Goal: Information Seeking & Learning: Check status

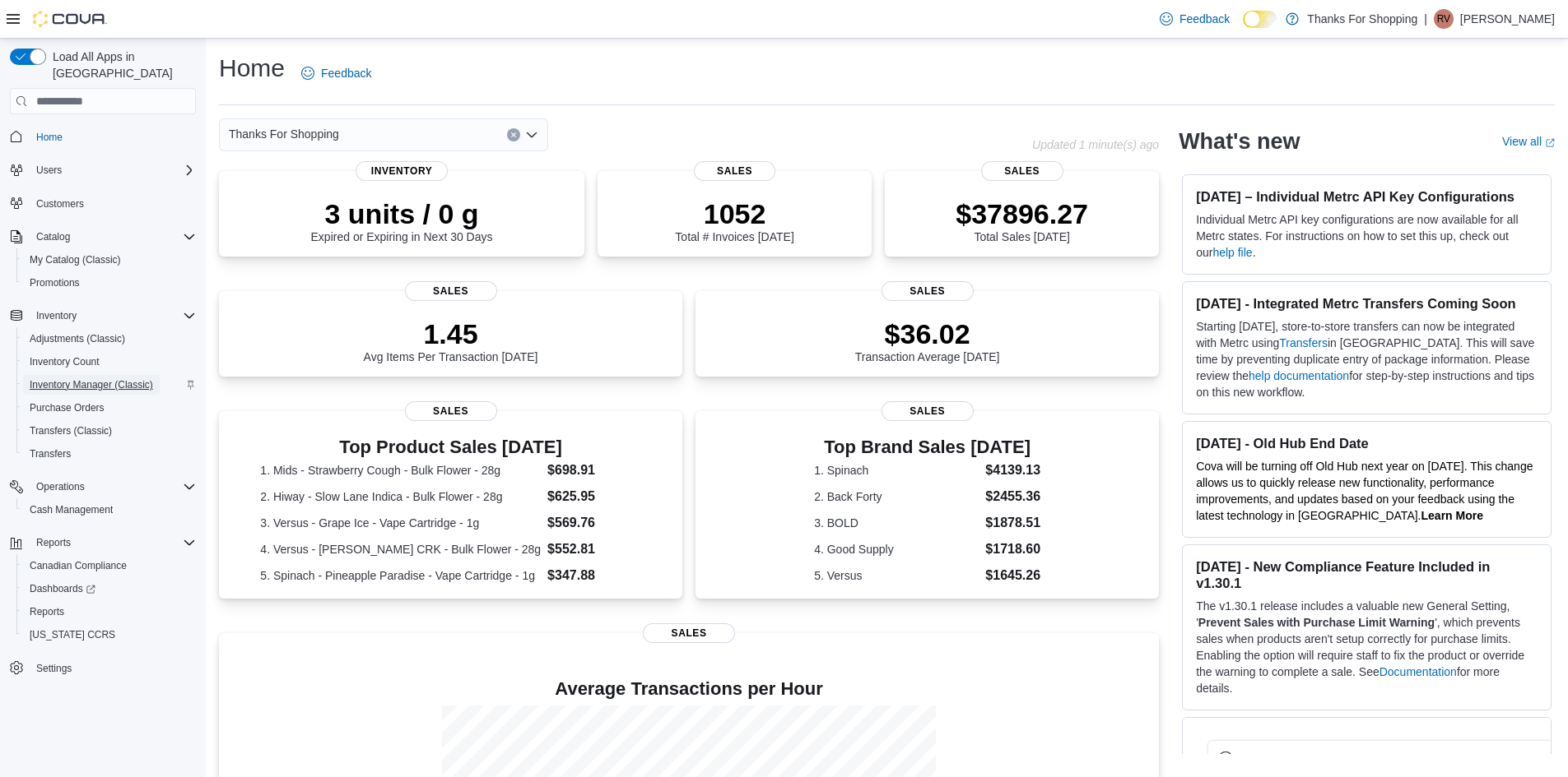
click at [82, 379] on span "Inventory Manager (Classic)" at bounding box center [91, 385] width 124 height 13
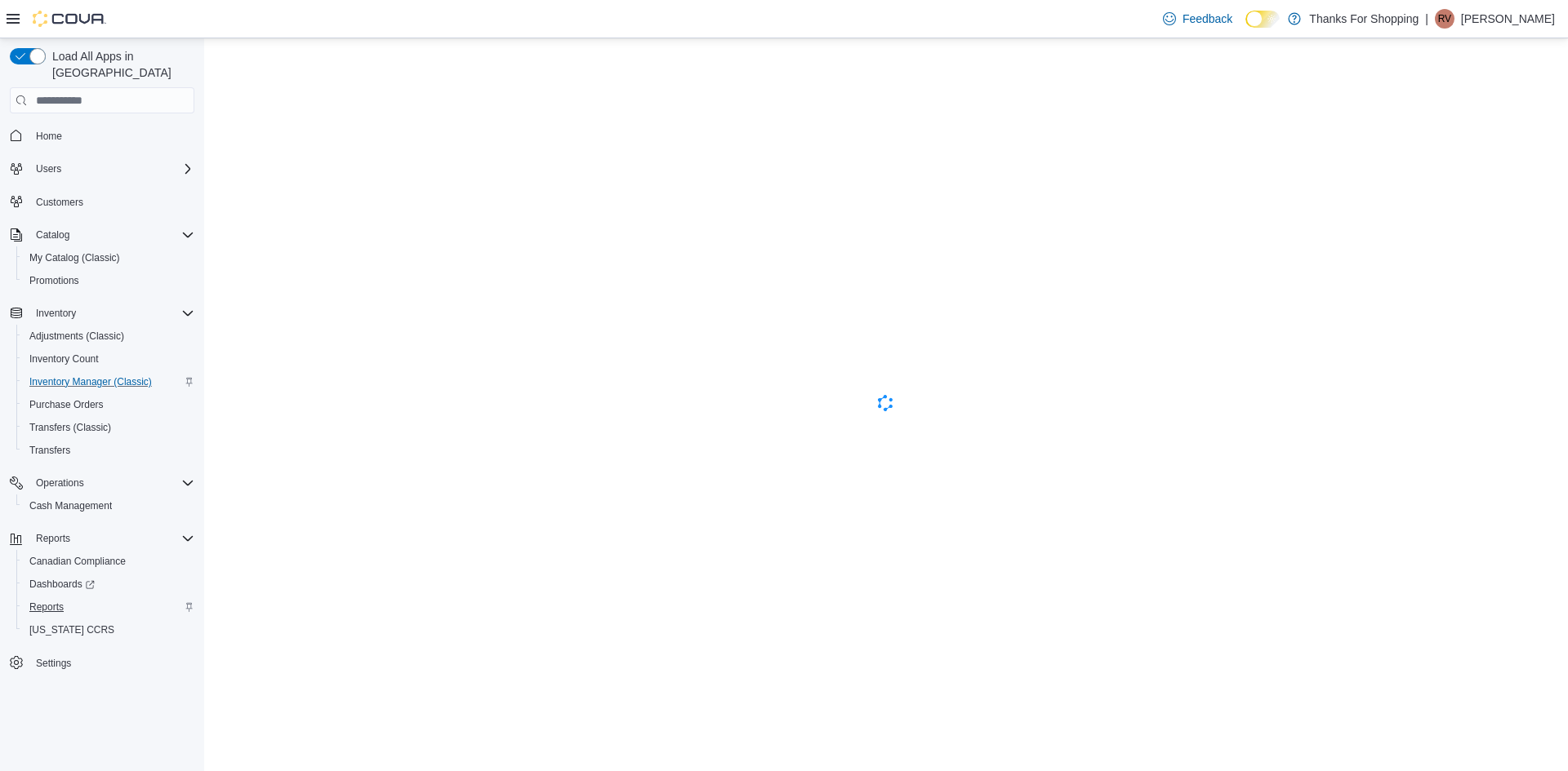
click at [57, 601] on span "Reports" at bounding box center [47, 608] width 34 height 13
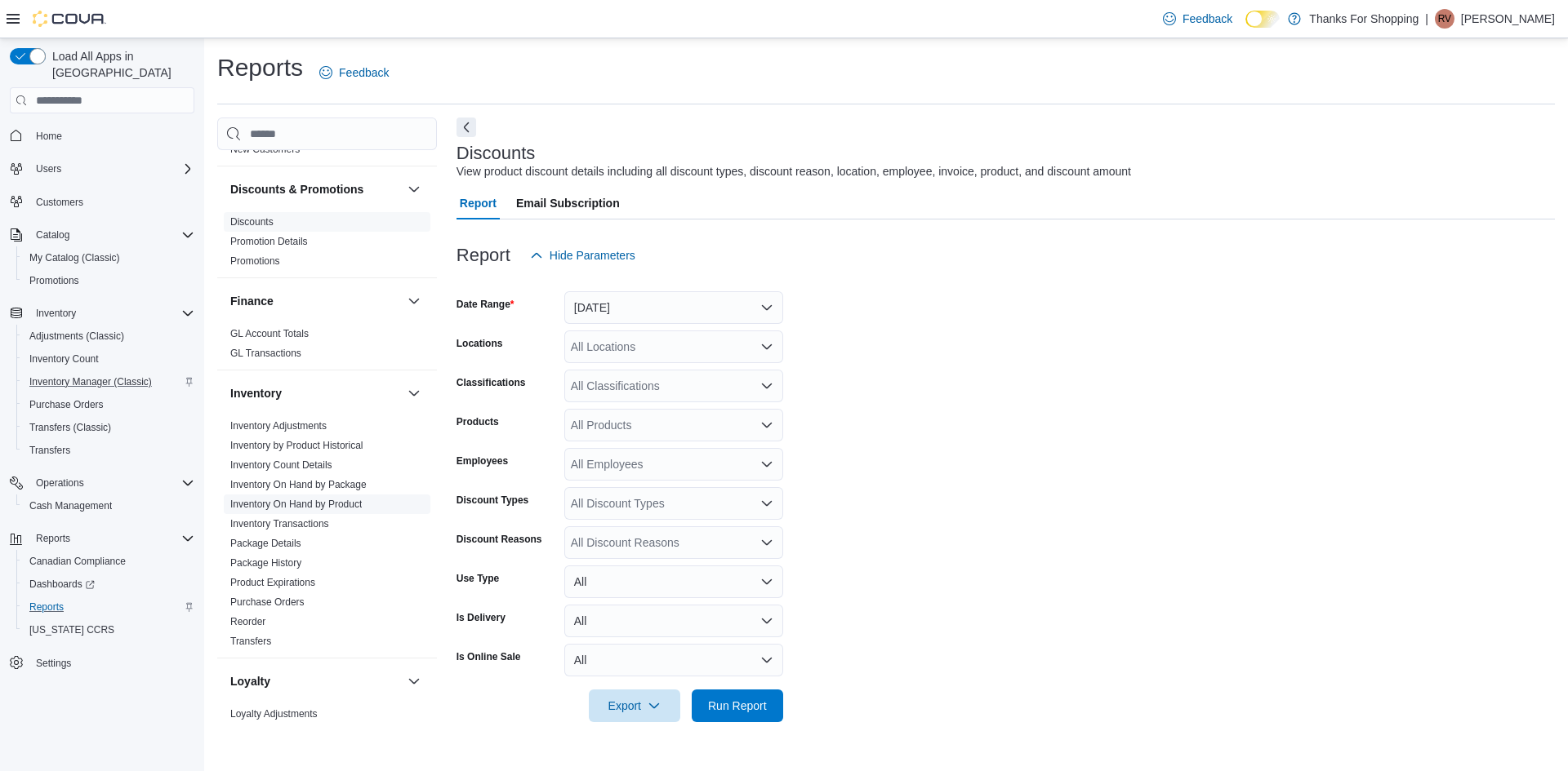
scroll to position [408, 0]
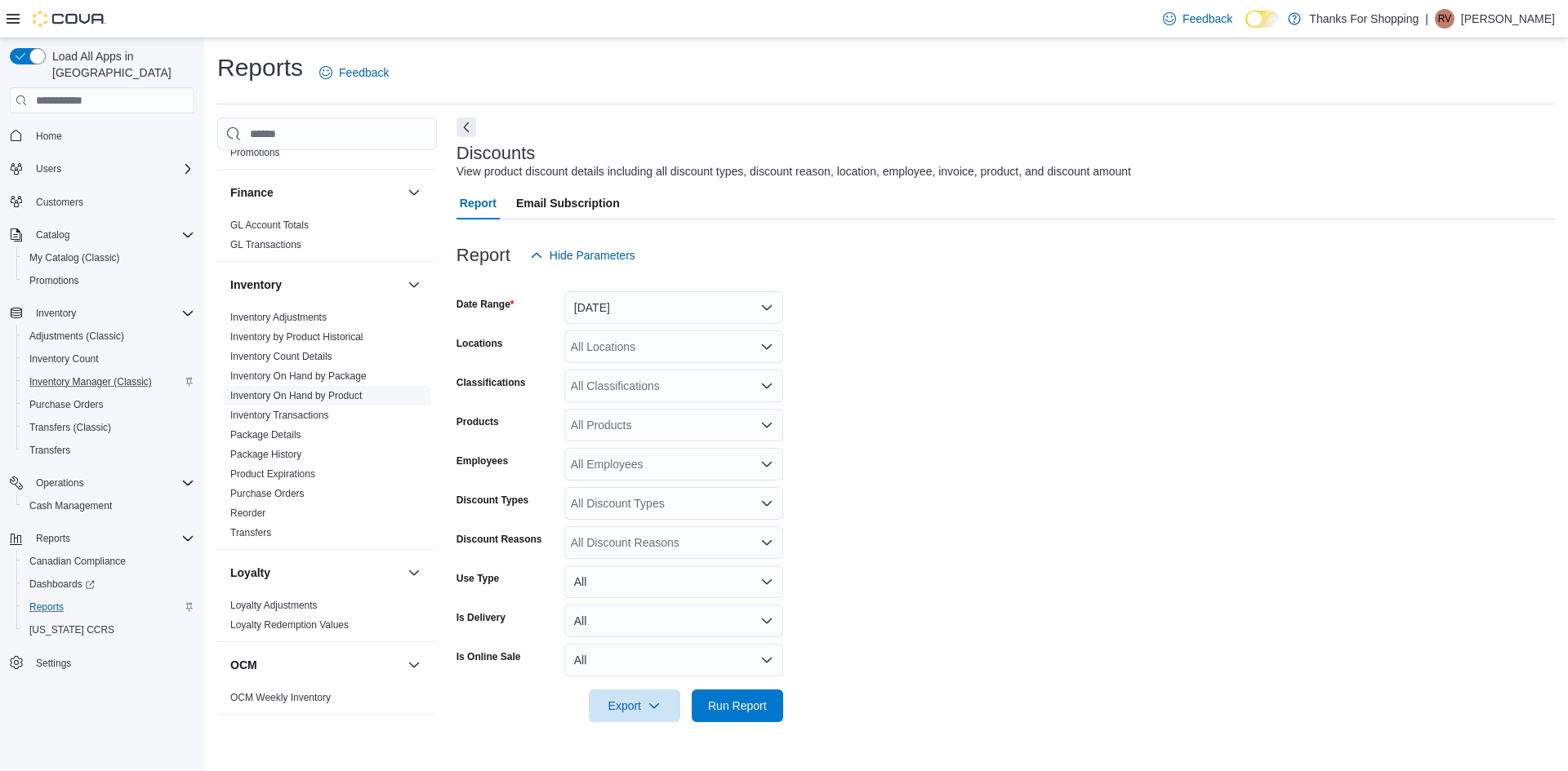
click at [341, 390] on span "Inventory On Hand by Product" at bounding box center [296, 396] width 132 height 13
click at [642, 288] on div at bounding box center [1006, 282] width 1098 height 20
click at [646, 304] on button "[DATE]" at bounding box center [674, 308] width 219 height 33
click at [954, 368] on form "Date Range [DATE] Locations All Locations Classifications All Classifications P…" at bounding box center [1006, 497] width 1098 height 451
click at [638, 306] on button "[DATE]" at bounding box center [674, 308] width 219 height 33
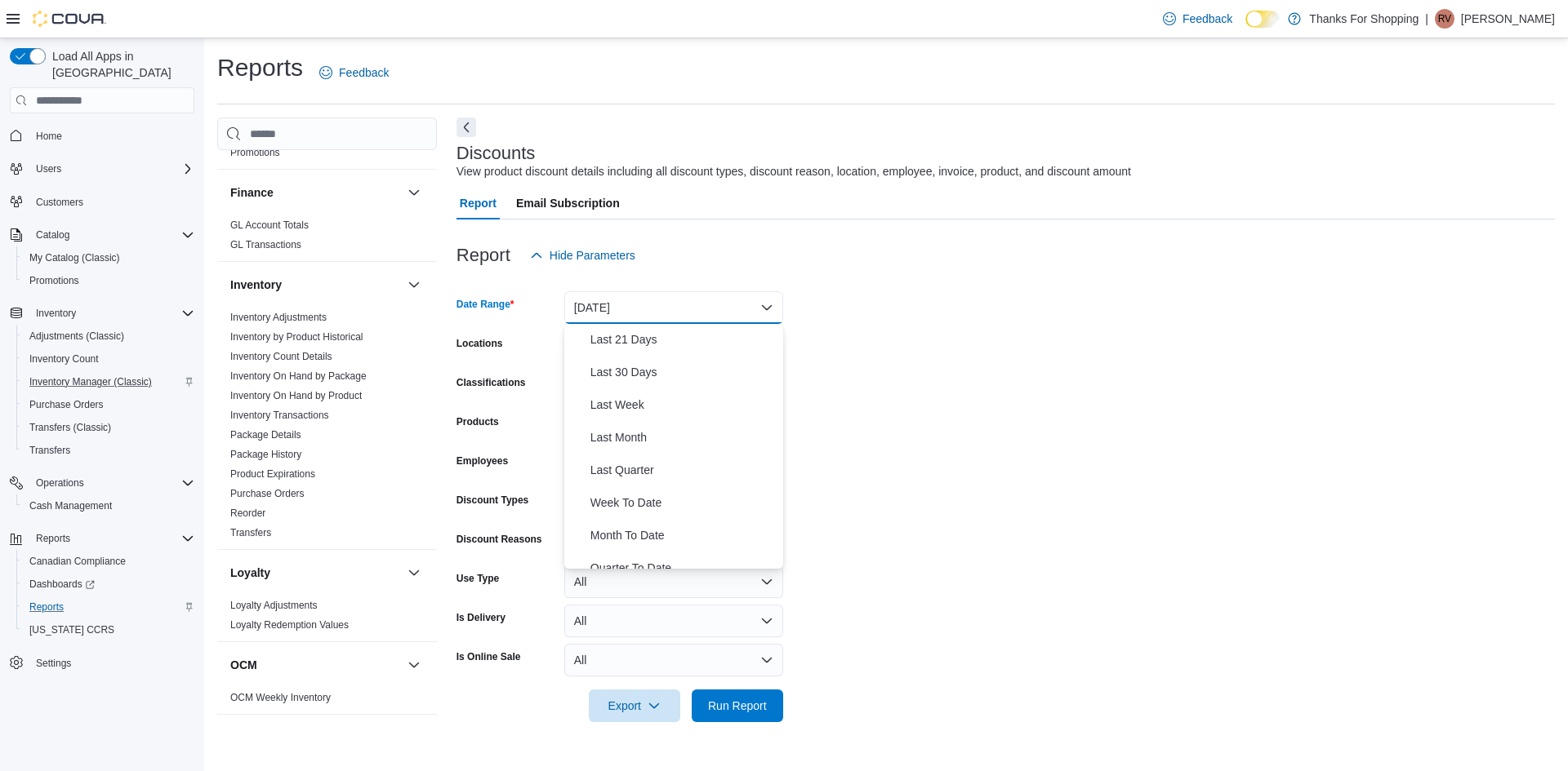
scroll to position [245, 0]
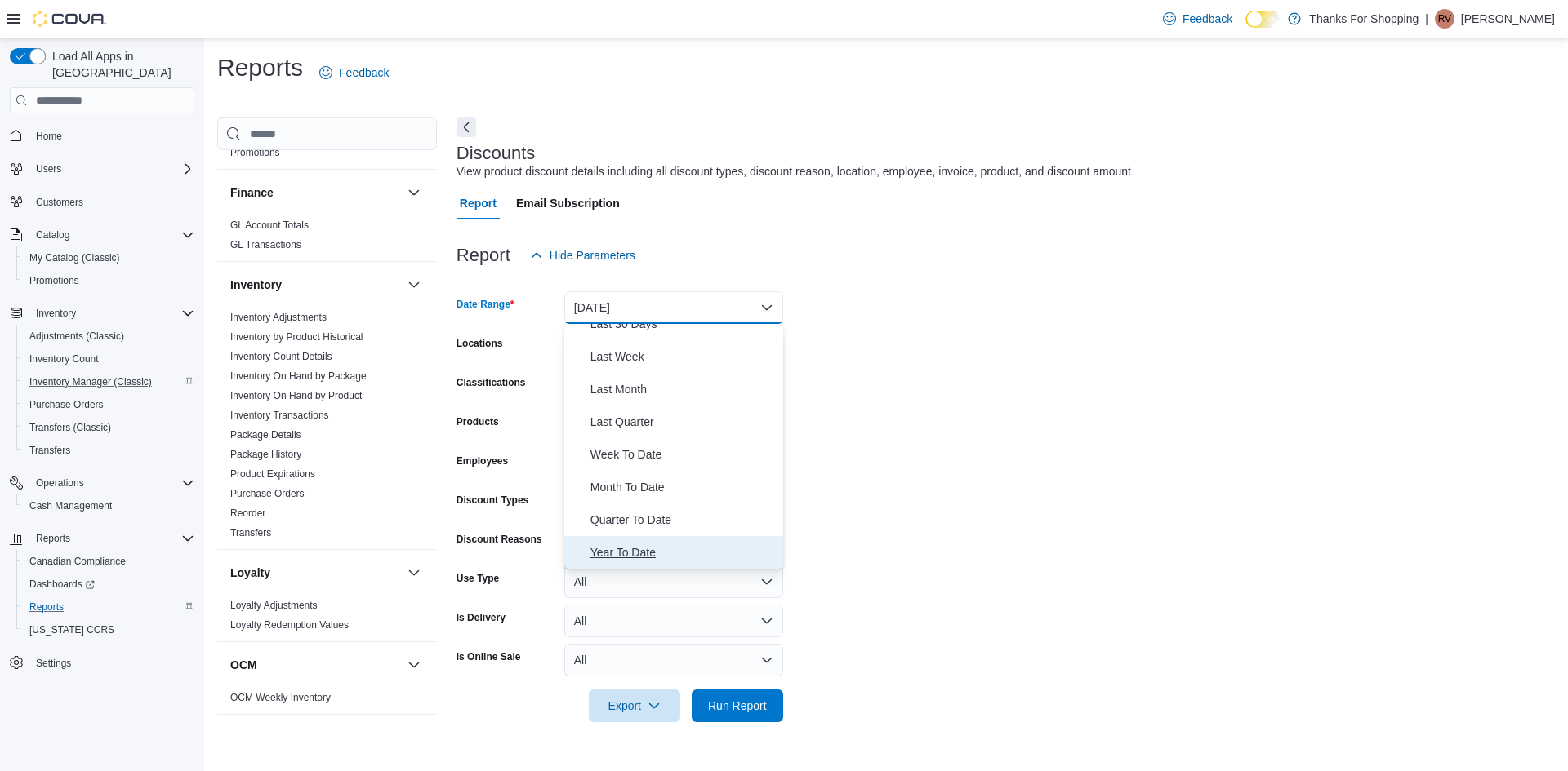
click at [659, 554] on span "Year To Date" at bounding box center [684, 553] width 186 height 20
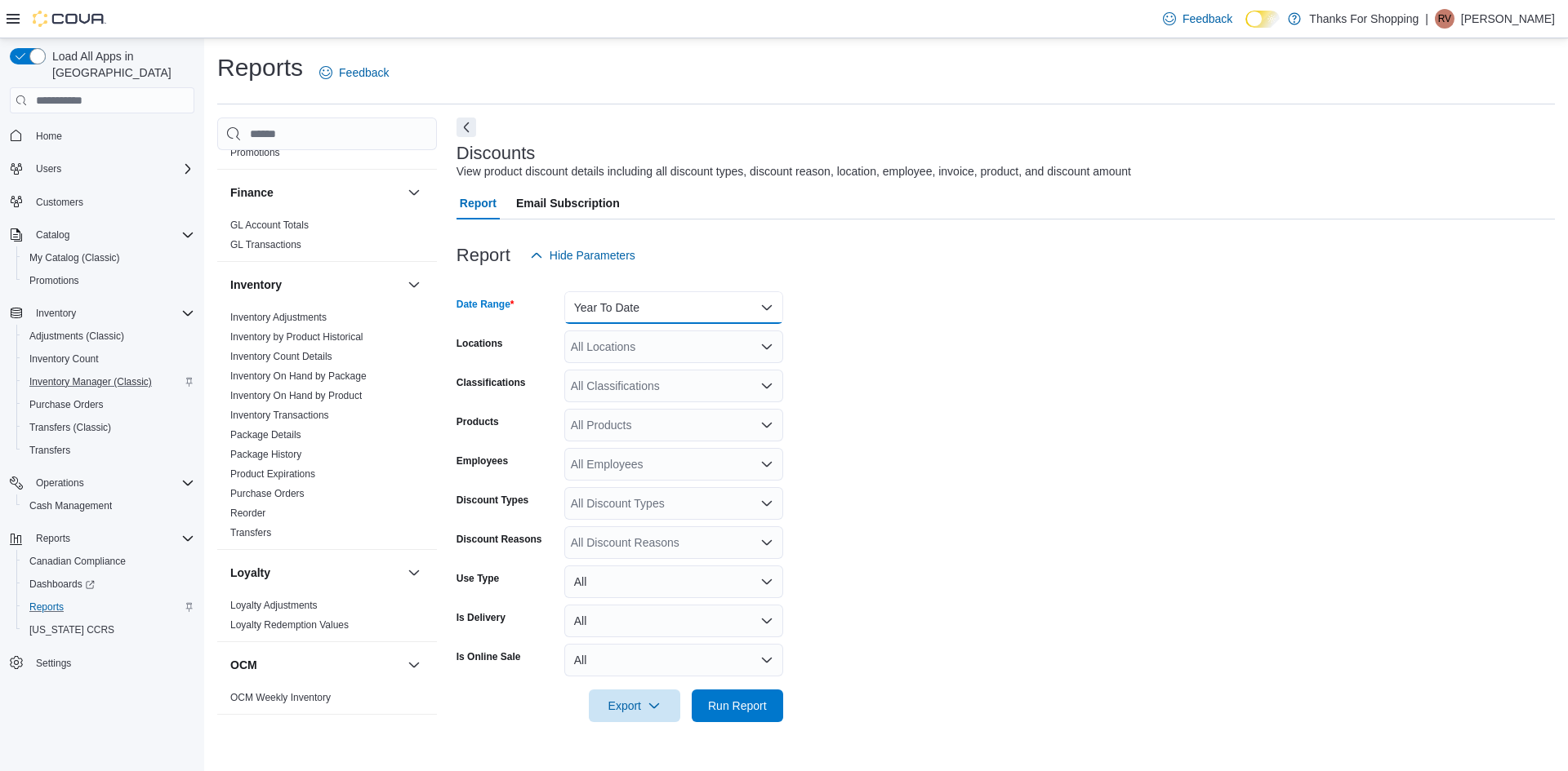
click at [668, 301] on button "Year To Date" at bounding box center [674, 308] width 219 height 33
drag, startPoint x: 625, startPoint y: 379, endPoint x: 770, endPoint y: 403, distance: 147.0
click at [625, 380] on span "[DATE]" at bounding box center [684, 373] width 186 height 20
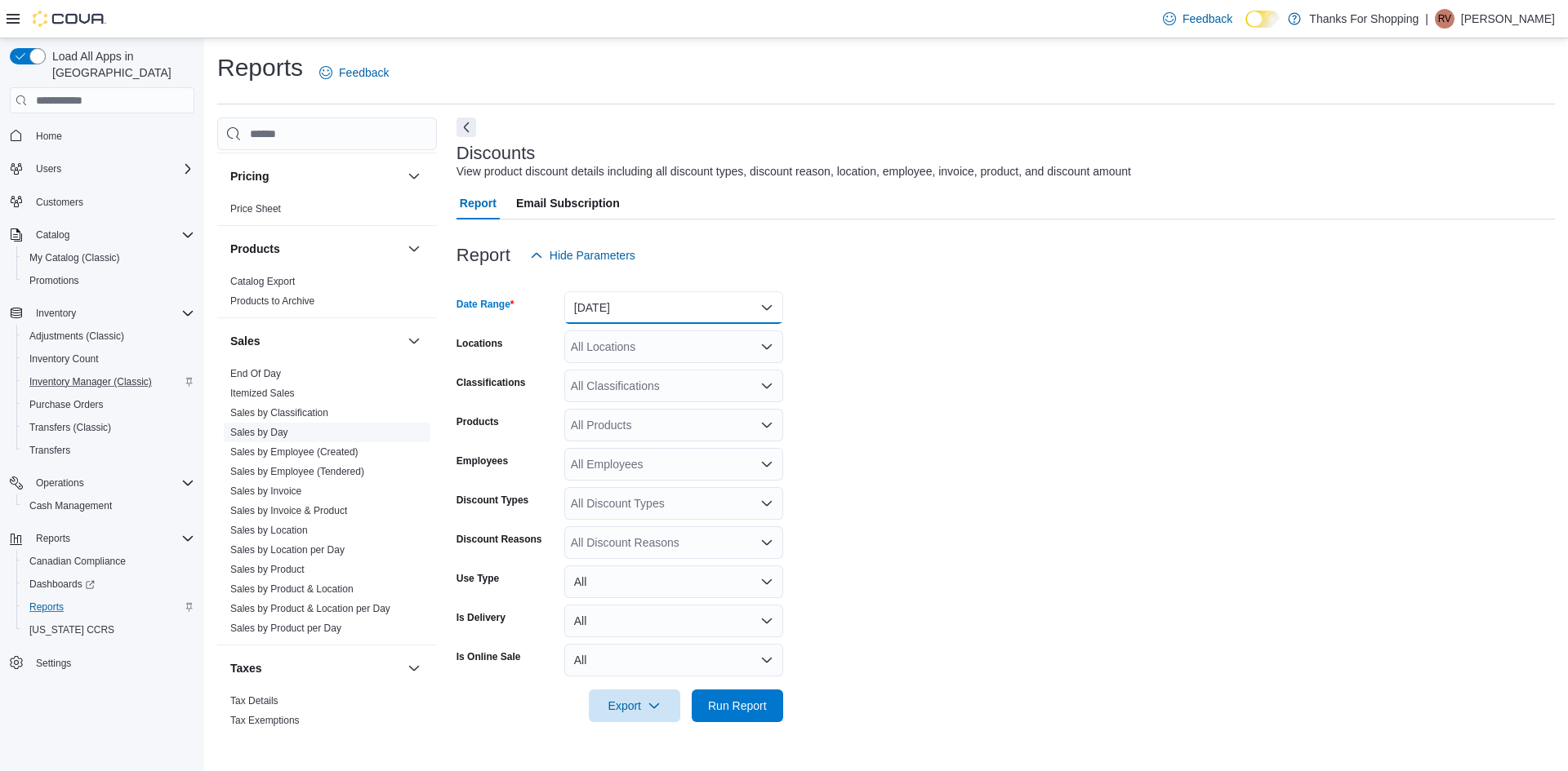
scroll to position [995, 0]
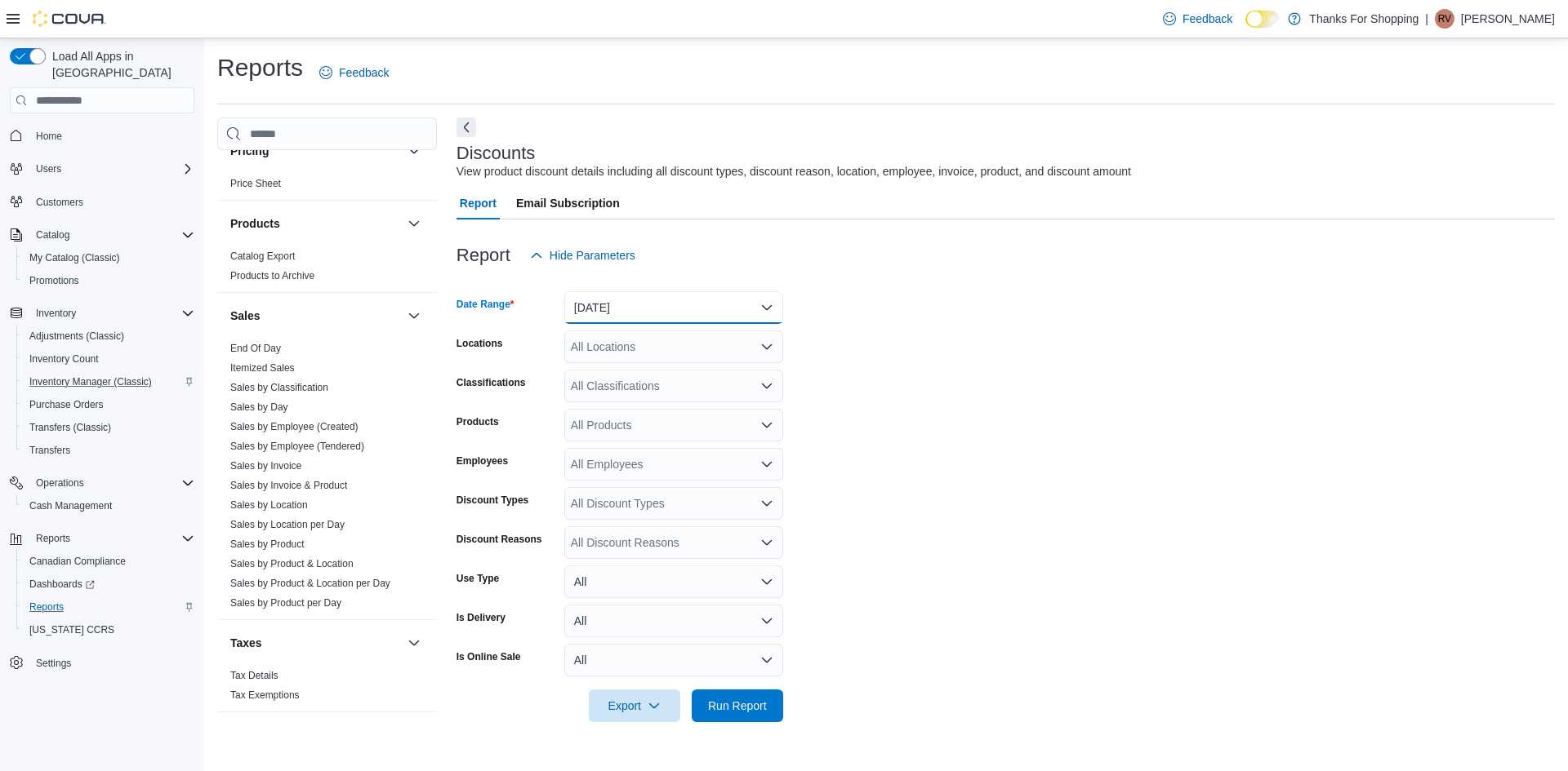
click at [632, 305] on button "[DATE]" at bounding box center [674, 308] width 219 height 33
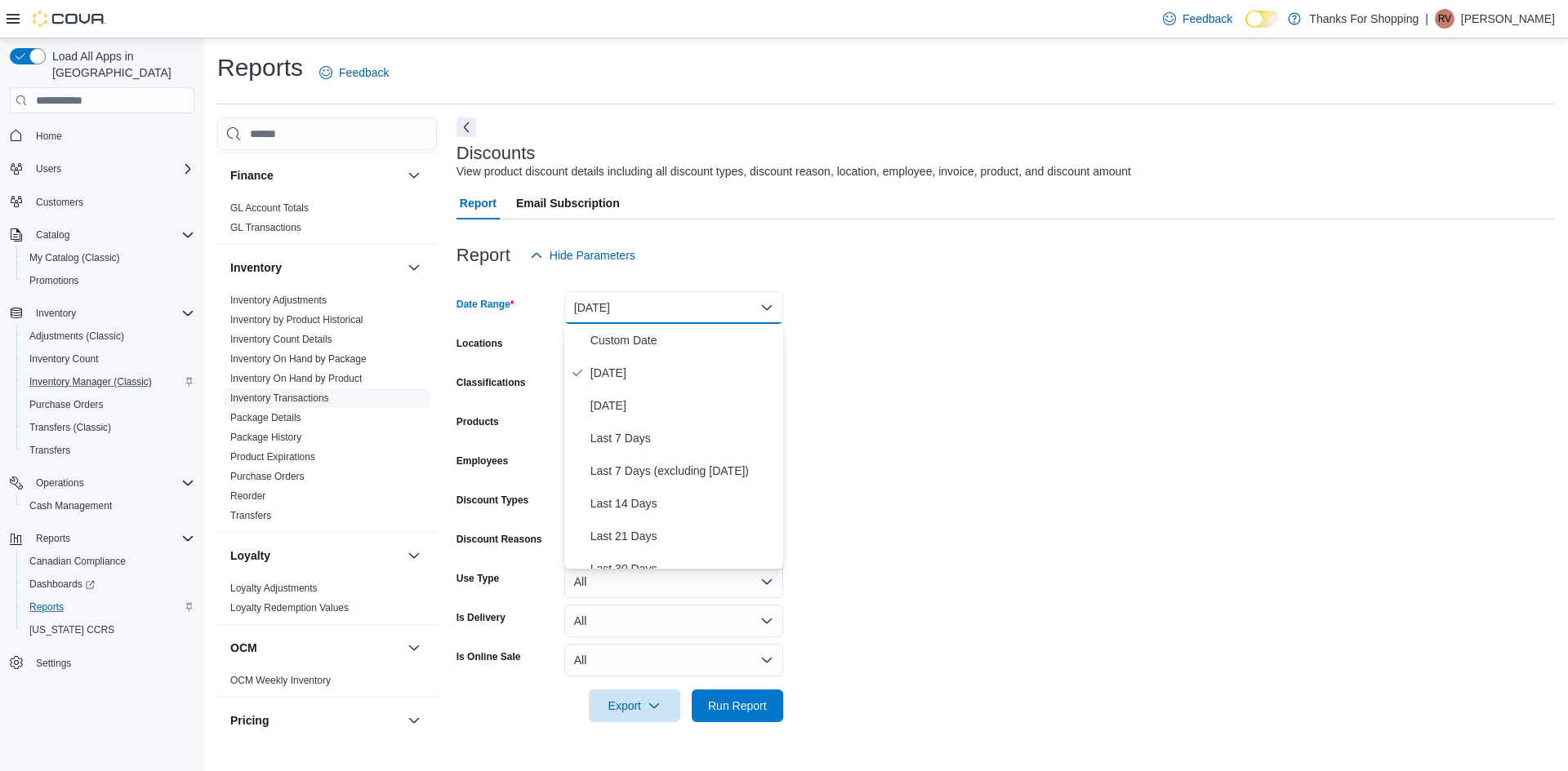
scroll to position [424, 0]
click at [333, 357] on link "Inventory On Hand by Package" at bounding box center [298, 361] width 136 height 11
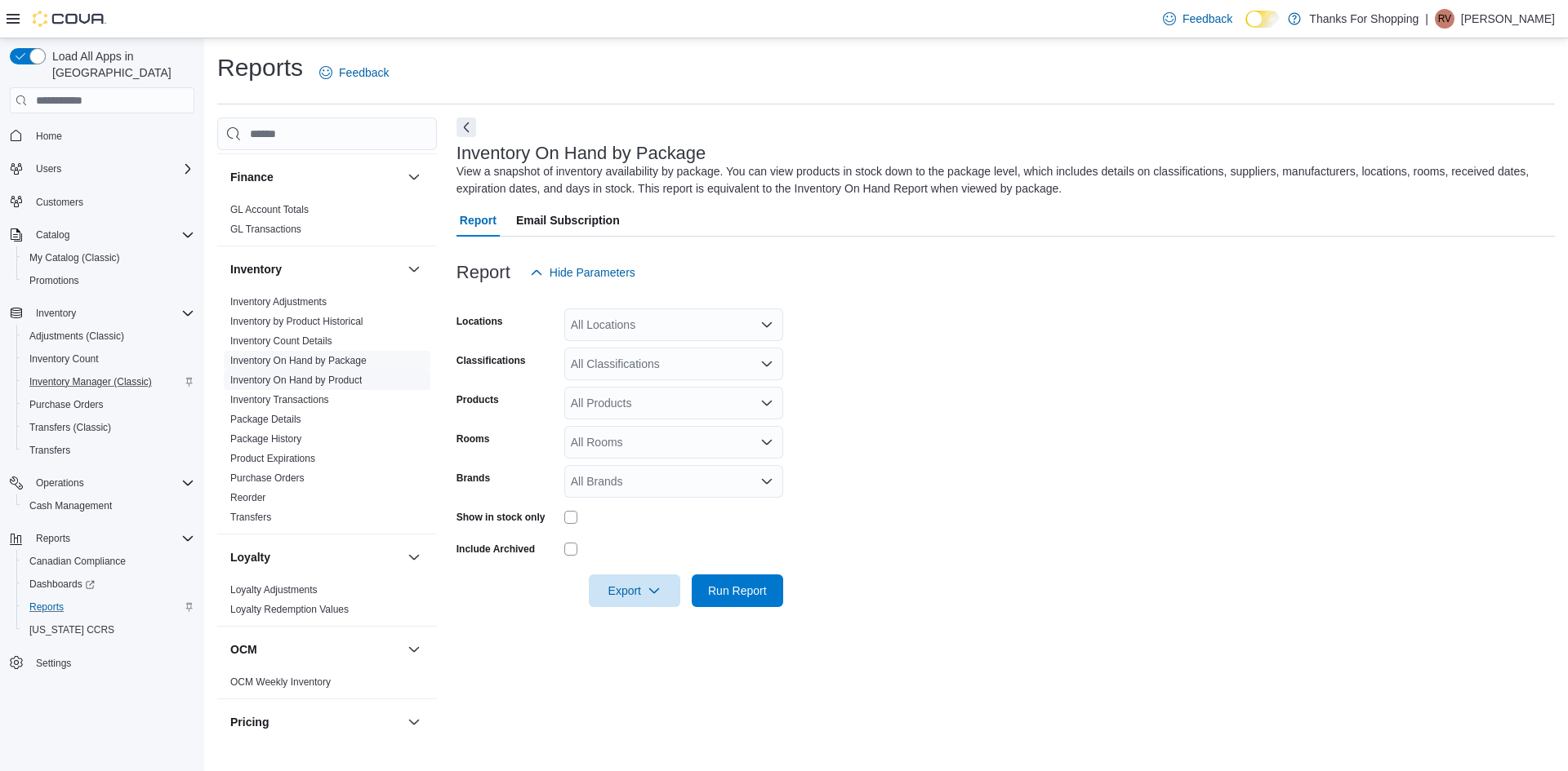
click at [339, 377] on link "Inventory On Hand by Product" at bounding box center [296, 381] width 132 height 11
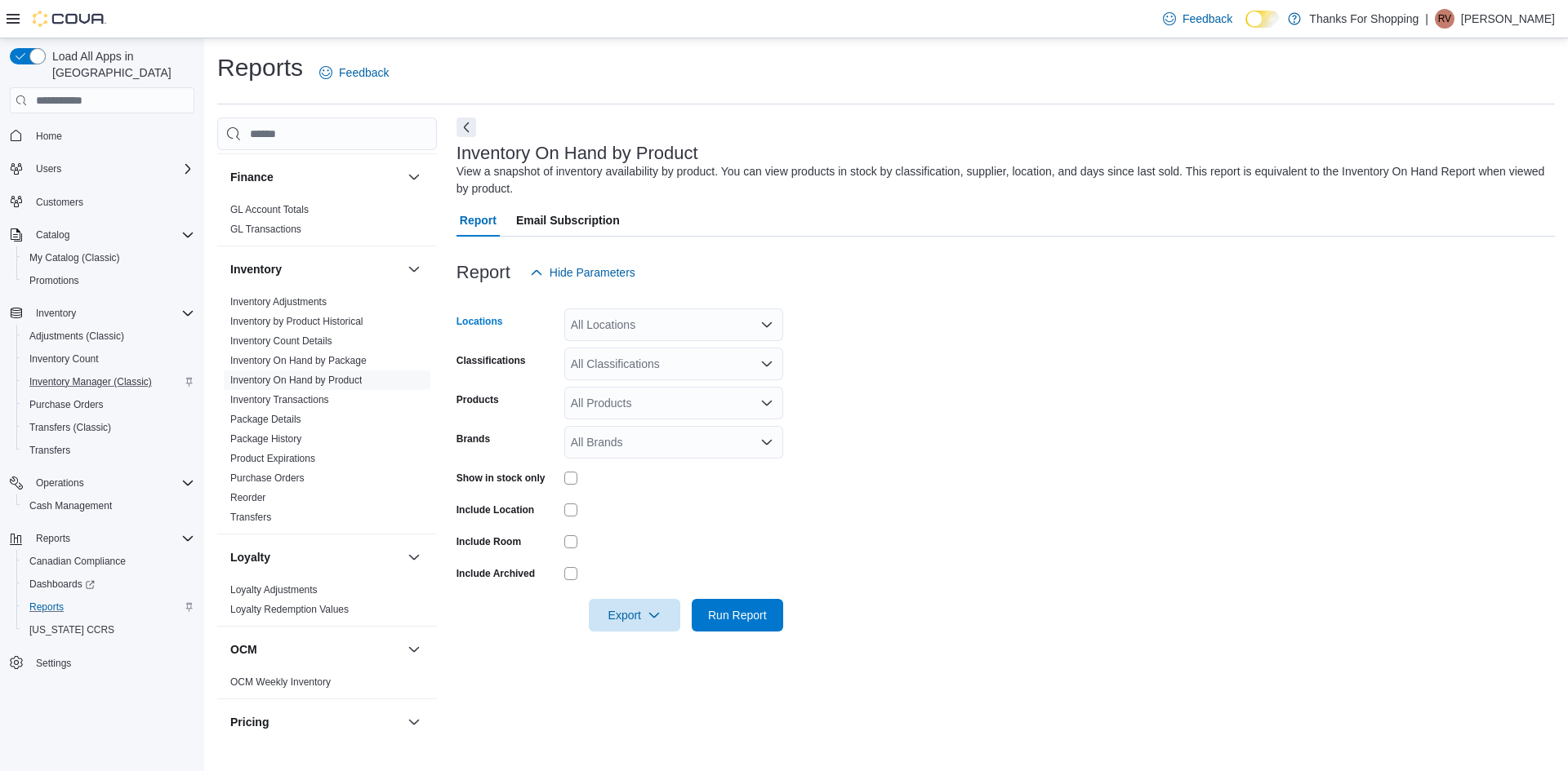
click at [650, 324] on div "All Locations" at bounding box center [674, 325] width 219 height 33
type input "***"
click at [658, 346] on span "[GEOGRAPHIC_DATA]" at bounding box center [667, 353] width 119 height 16
drag, startPoint x: 894, startPoint y: 377, endPoint x: 648, endPoint y: 368, distance: 246.2
click at [893, 377] on form "Locations Grant Park Classifications All Classifications Products All Products …" at bounding box center [1006, 461] width 1098 height 343
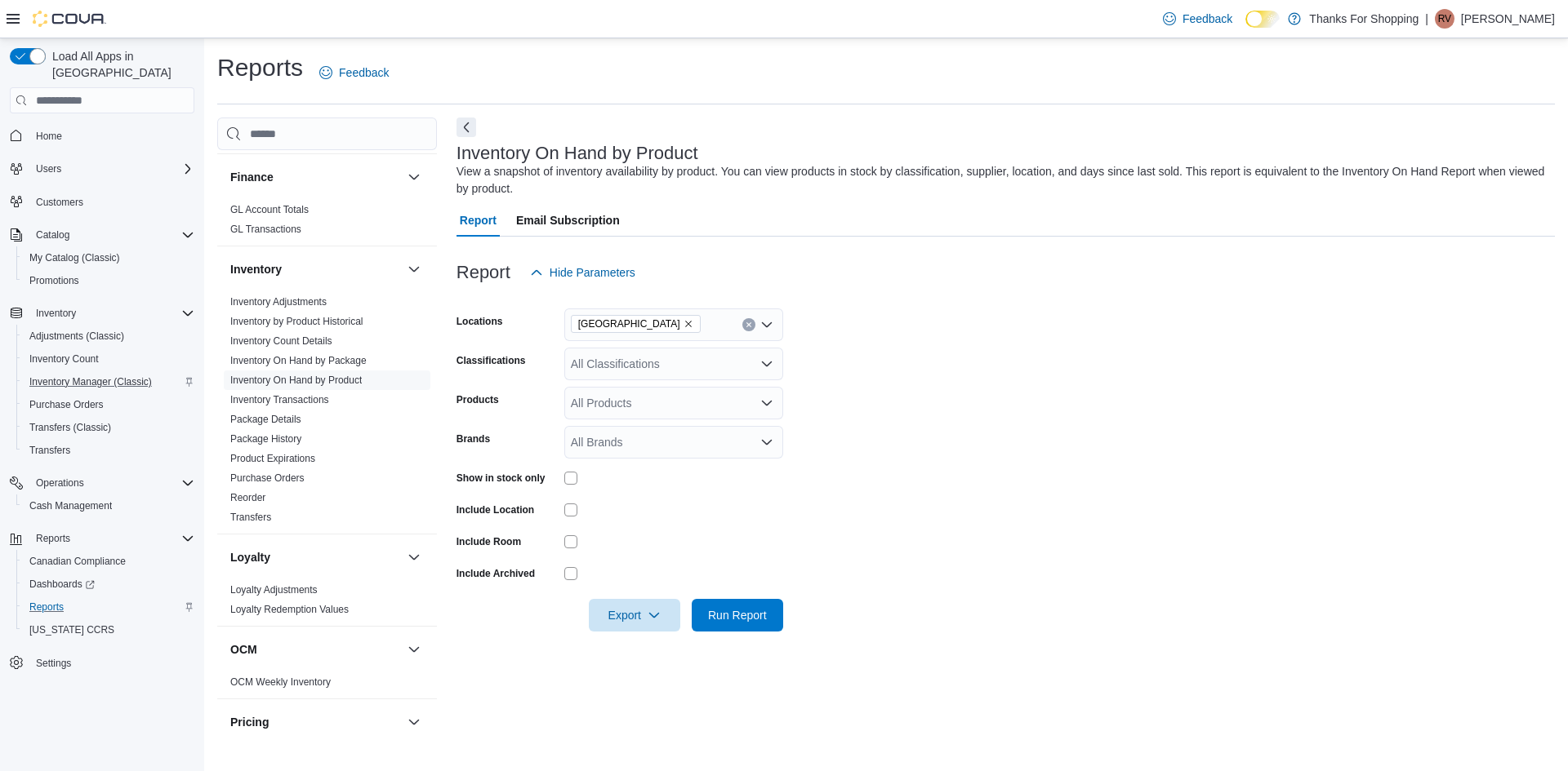
click at [648, 368] on div "All Classifications" at bounding box center [674, 364] width 219 height 33
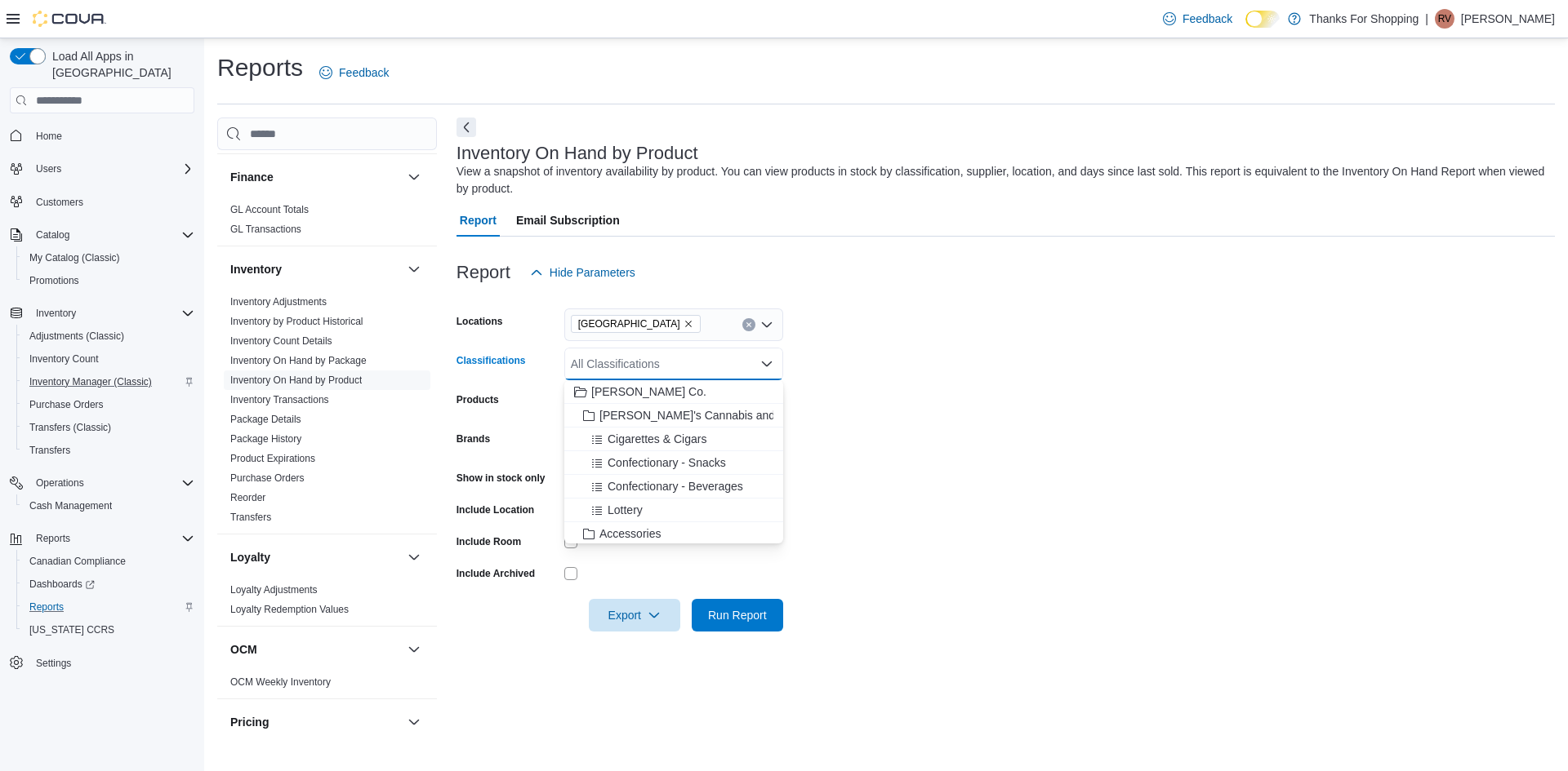
click at [896, 377] on form "Locations [GEOGRAPHIC_DATA] Classifications All Classifications Combo box. Sele…" at bounding box center [1006, 461] width 1098 height 343
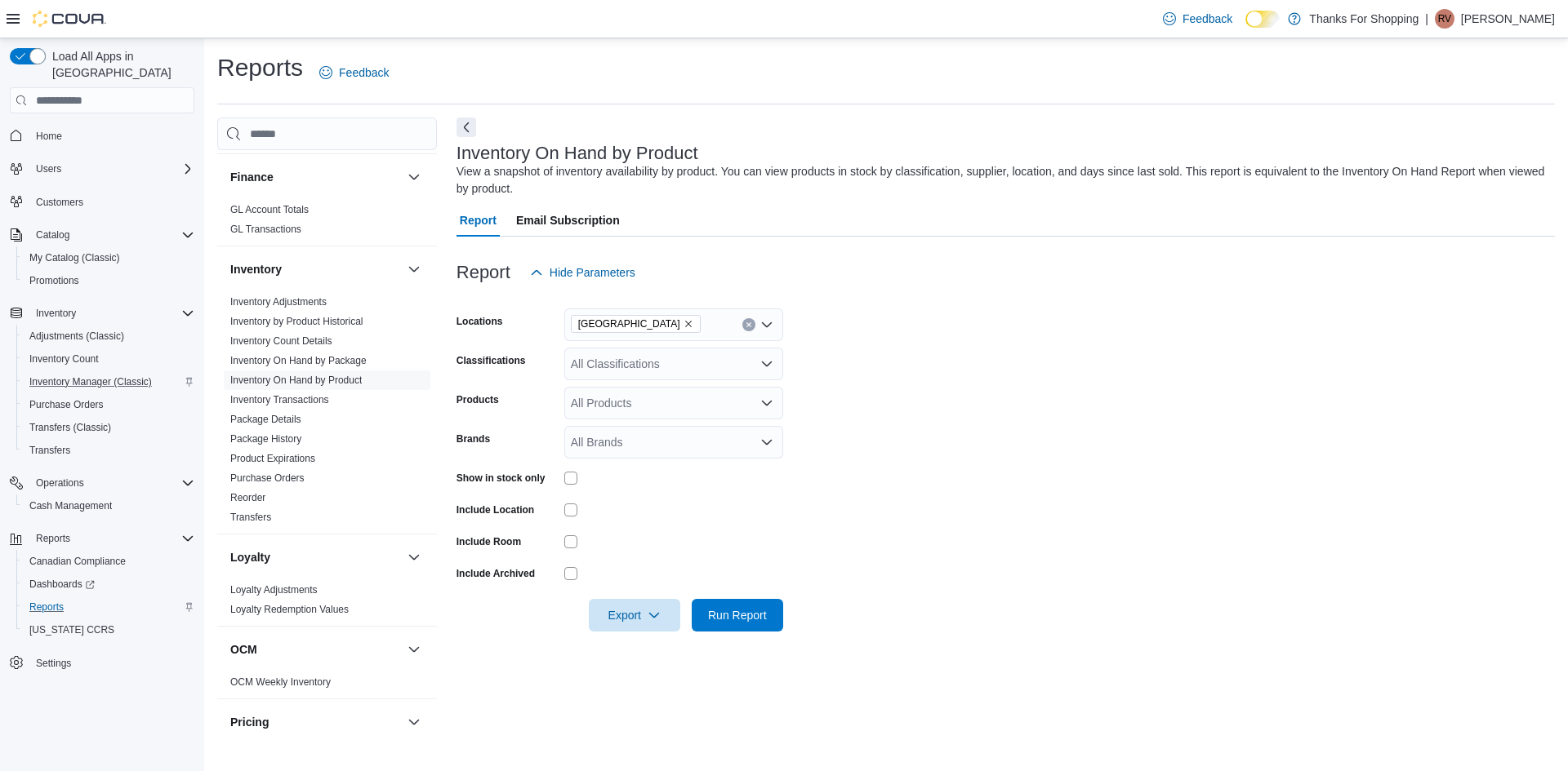
click at [613, 390] on div "All Products" at bounding box center [674, 403] width 219 height 33
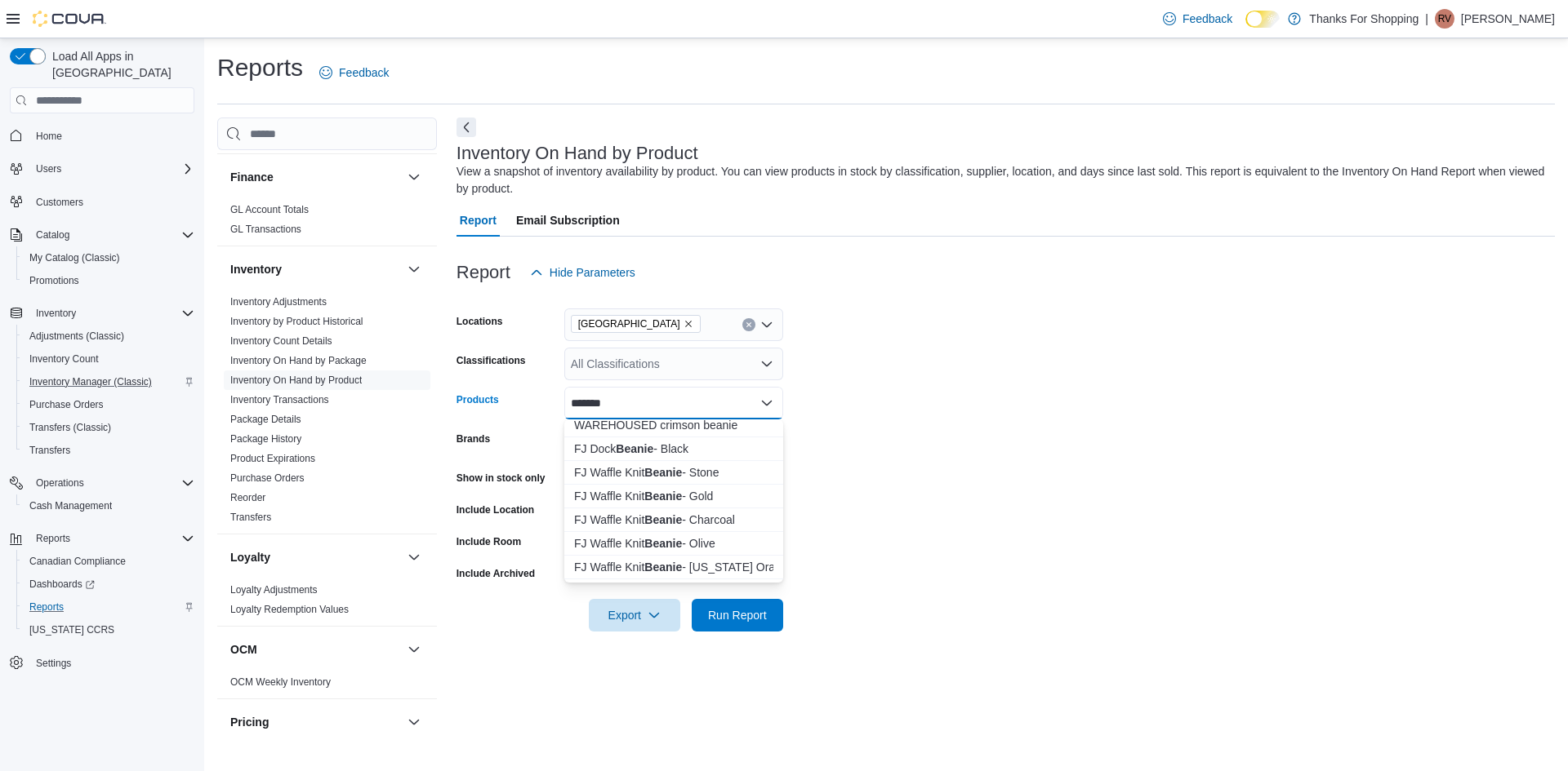
scroll to position [82, 0]
type input "******"
click at [706, 448] on div "FJ Waffle Knit Beanie - Stone" at bounding box center [674, 444] width 199 height 16
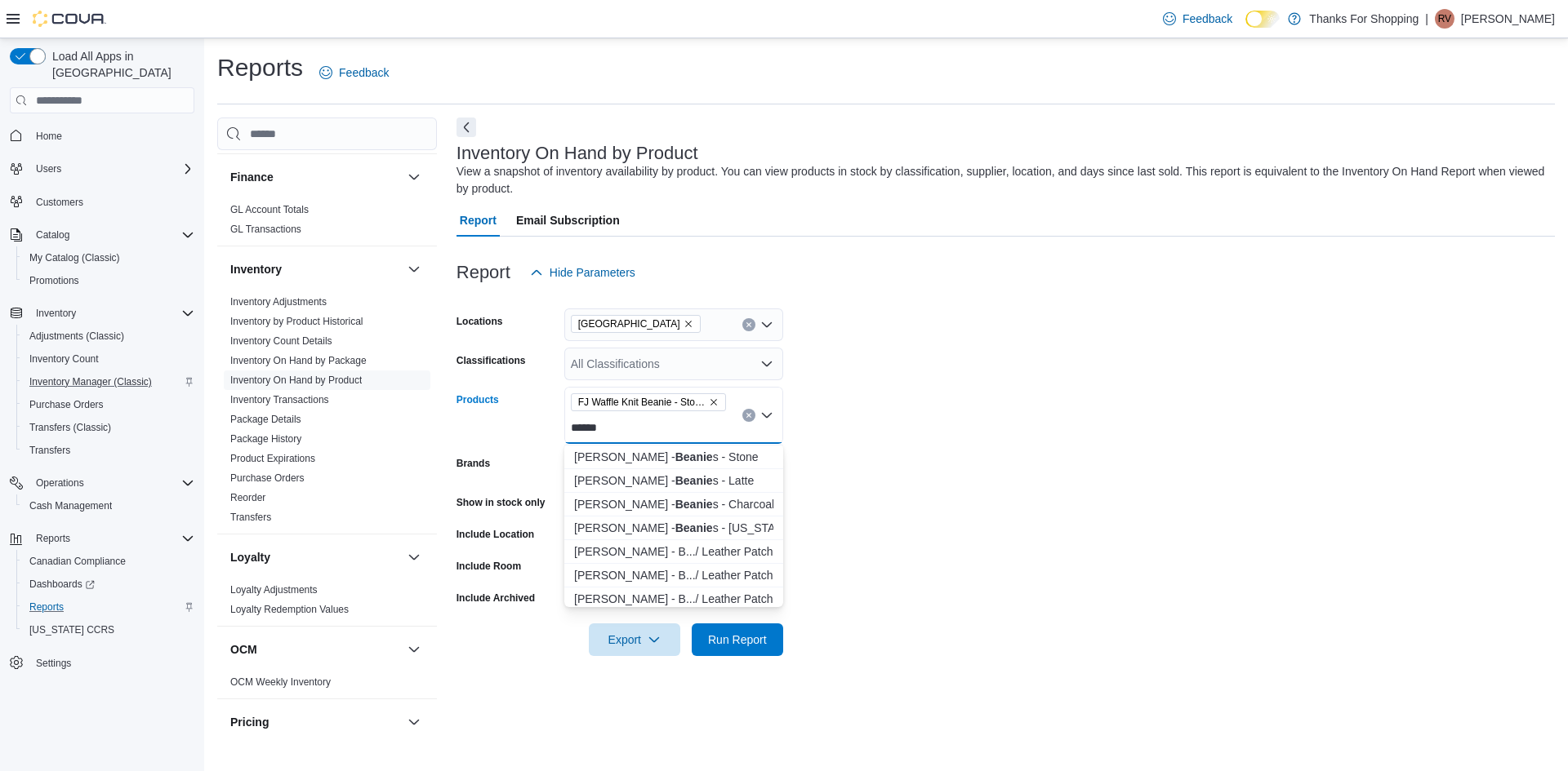
scroll to position [192, 0]
click at [749, 417] on icon "Clear input" at bounding box center [748, 416] width 7 height 7
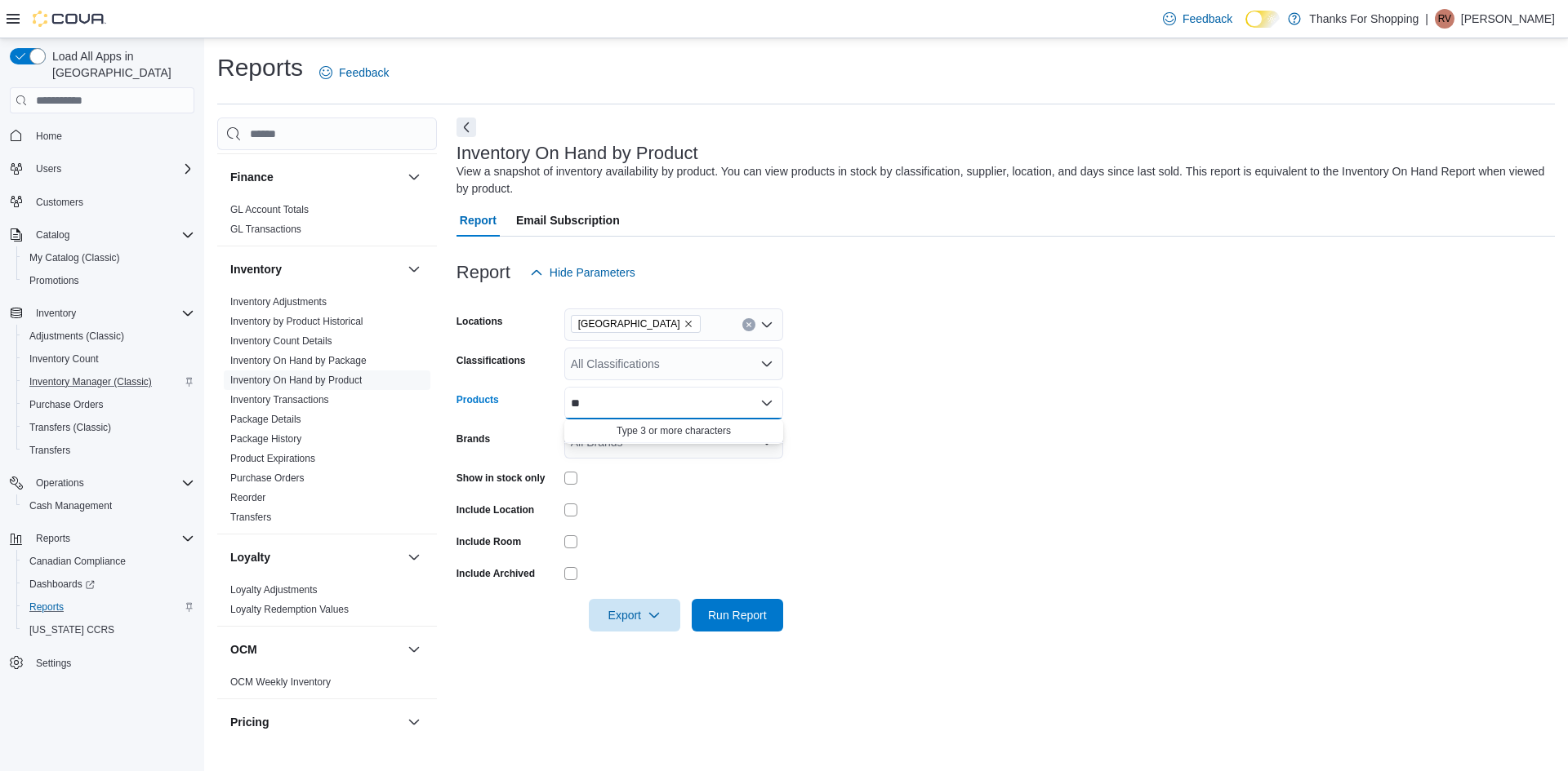
type input "*"
click at [617, 373] on div "All Classifications" at bounding box center [674, 364] width 219 height 33
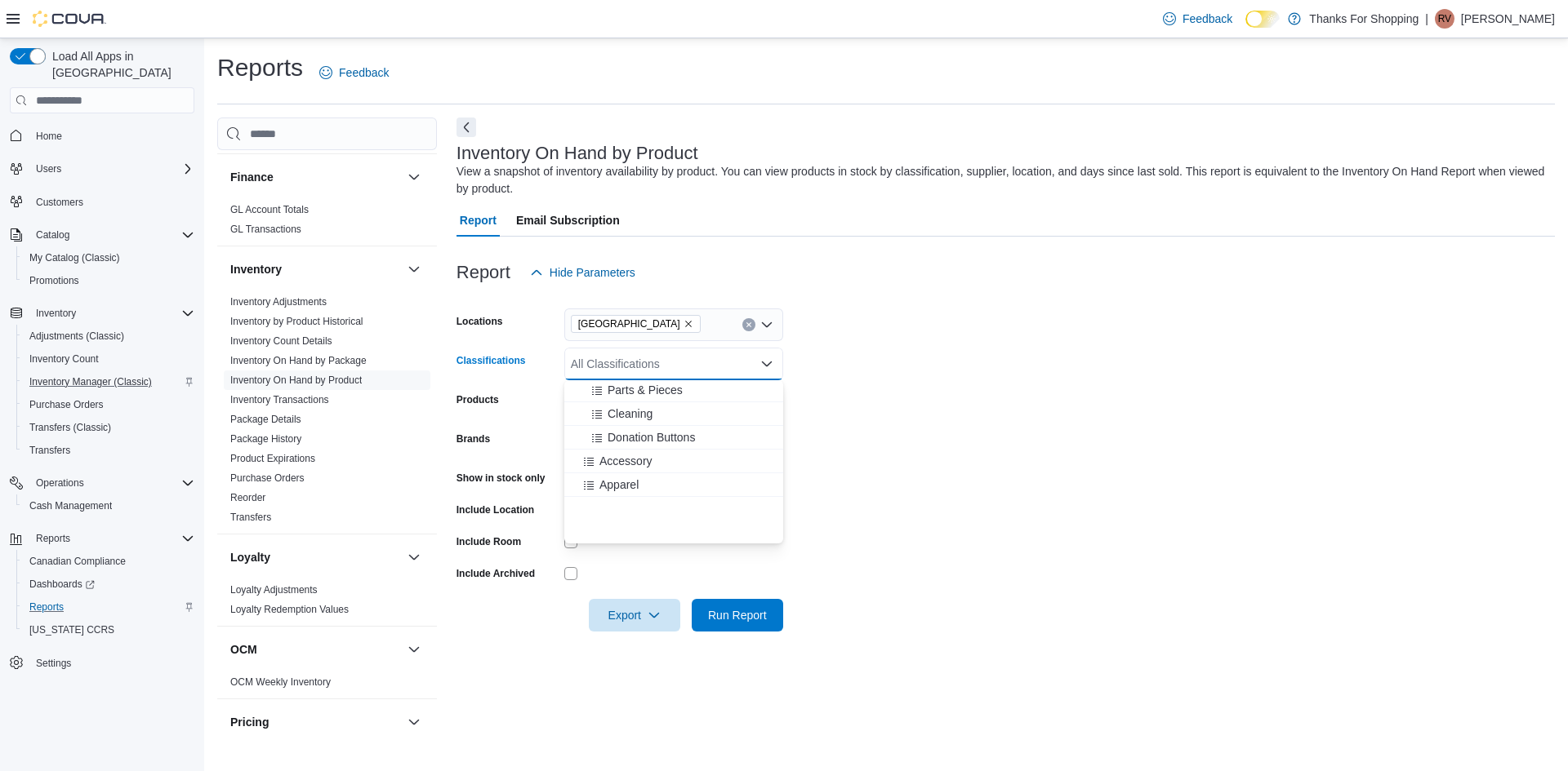
scroll to position [490, 0]
click at [619, 368] on div "All Classifications" at bounding box center [674, 364] width 219 height 33
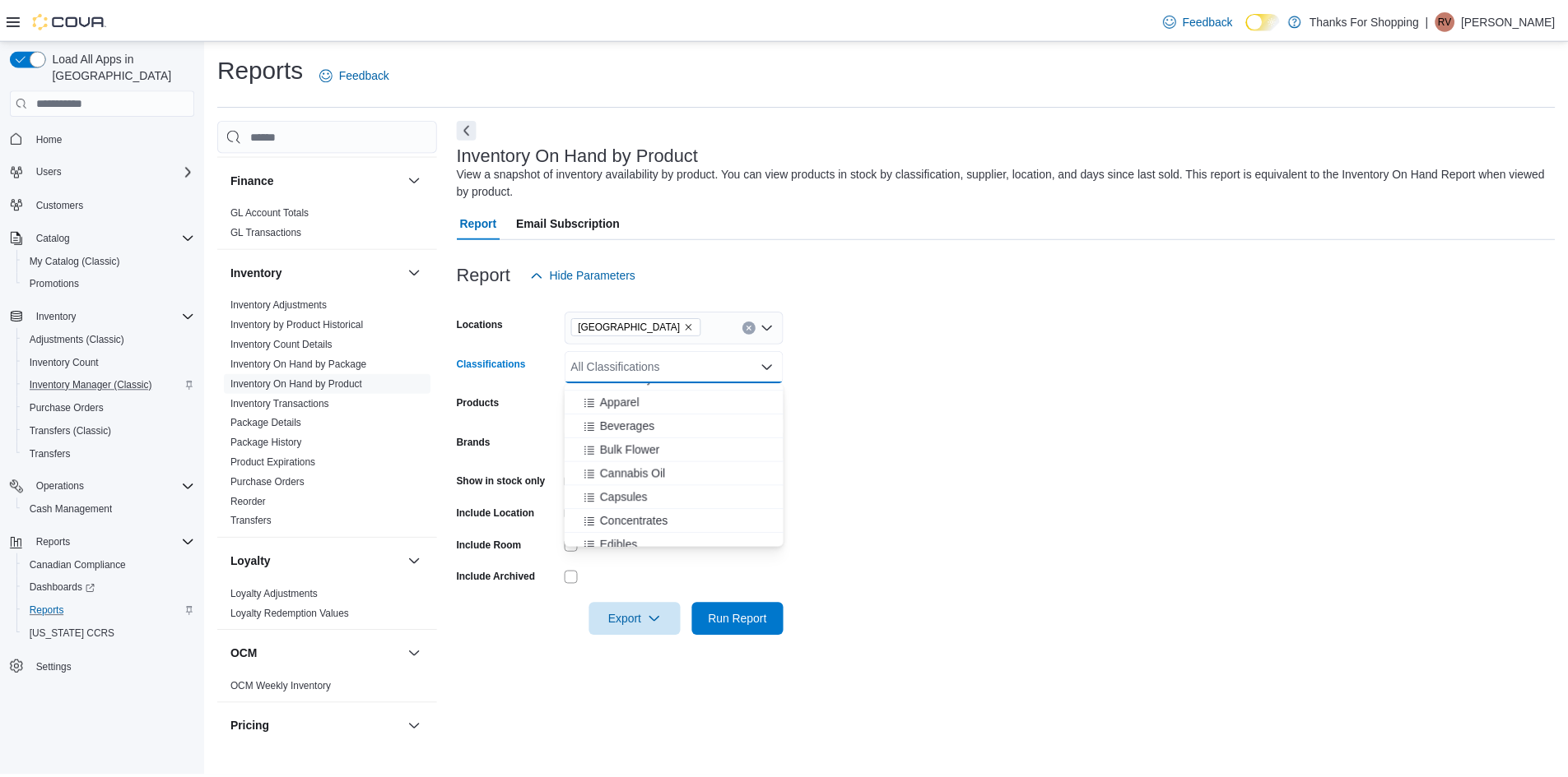
scroll to position [412, 0]
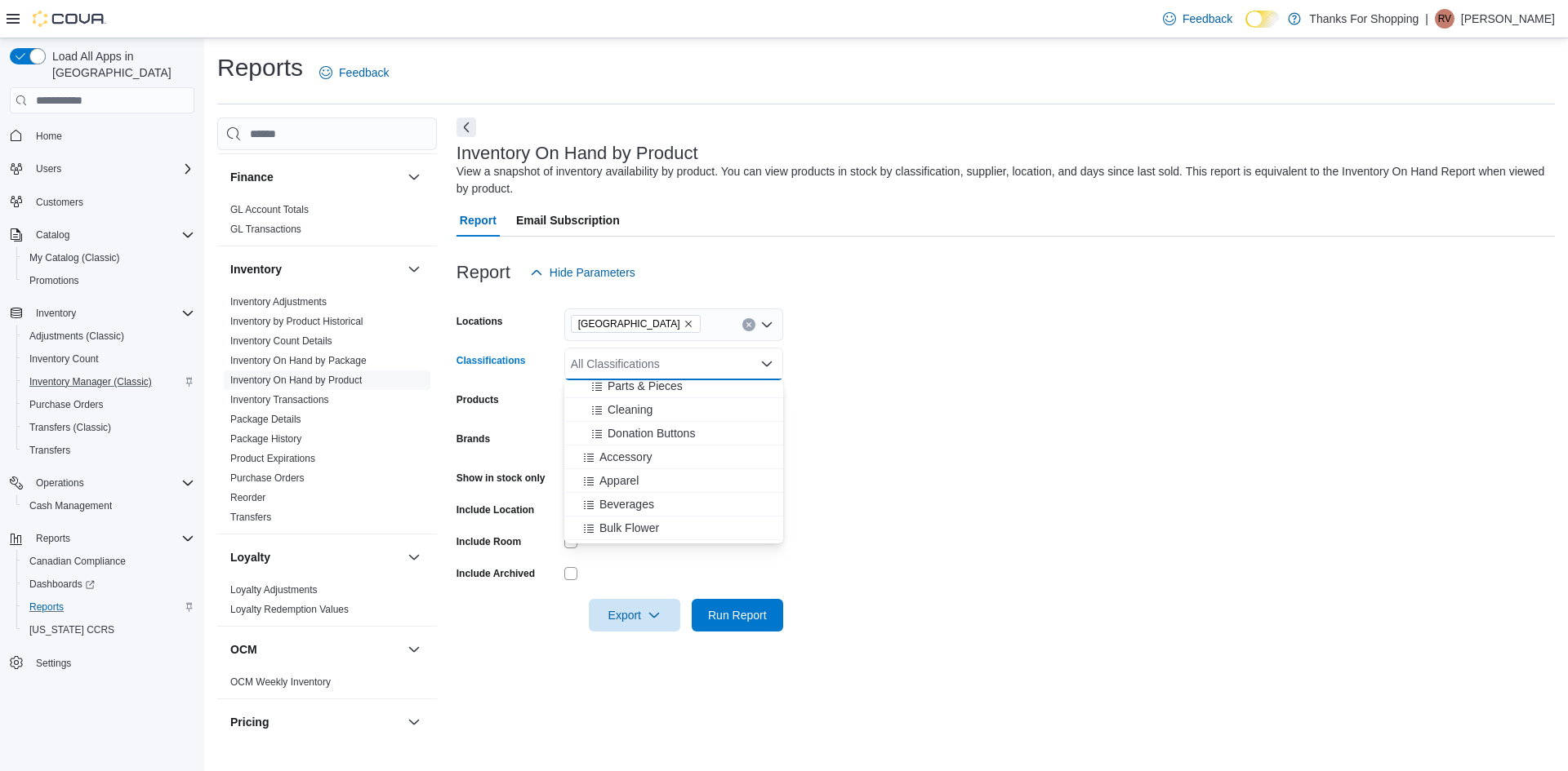
click at [623, 484] on span "Apparel" at bounding box center [619, 481] width 39 height 16
click at [887, 557] on form "Locations [GEOGRAPHIC_DATA] Classifications Apparel Combo box. Selected. Appare…" at bounding box center [1006, 461] width 1098 height 343
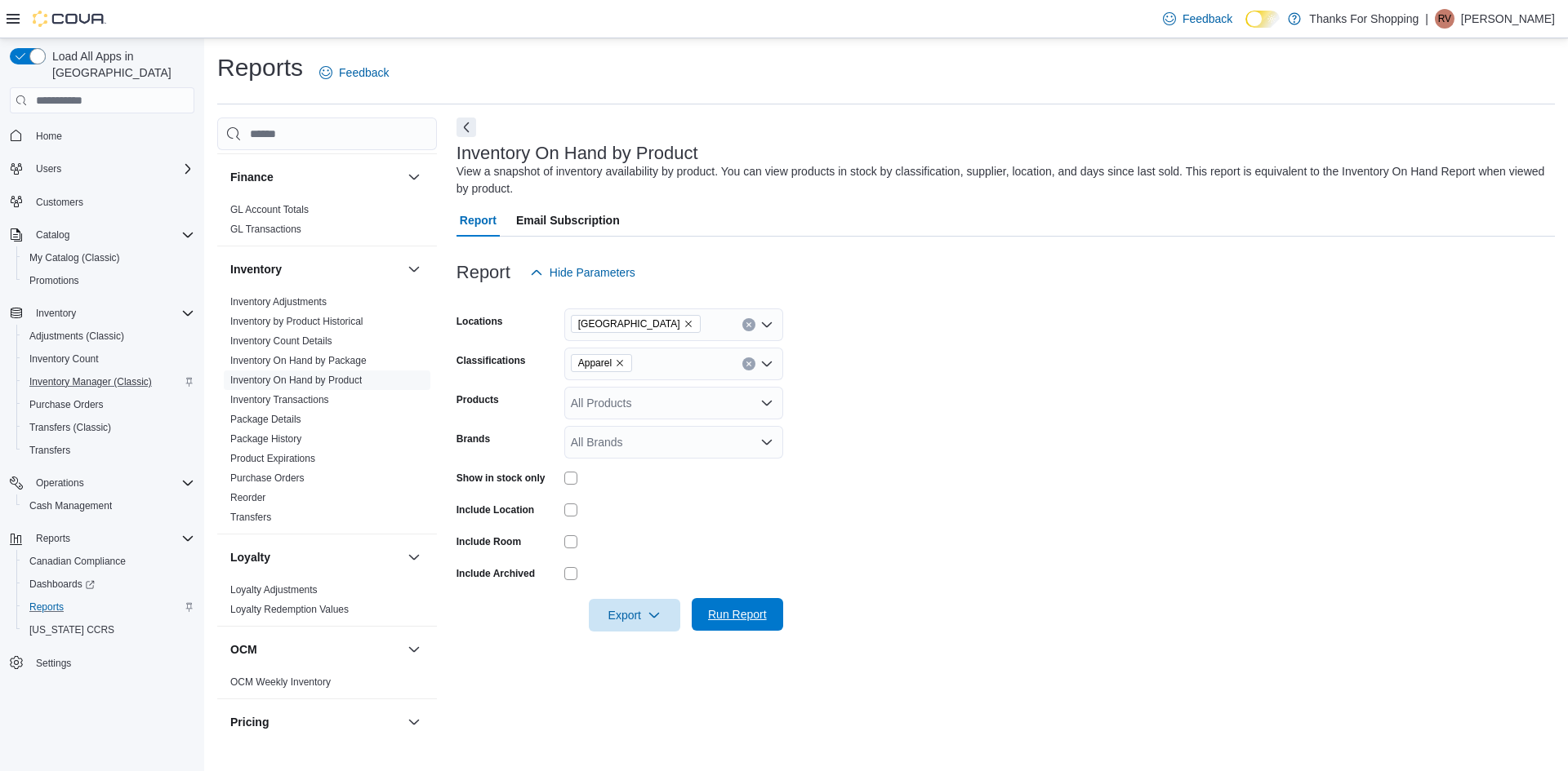
click at [770, 621] on span "Run Report" at bounding box center [737, 615] width 72 height 33
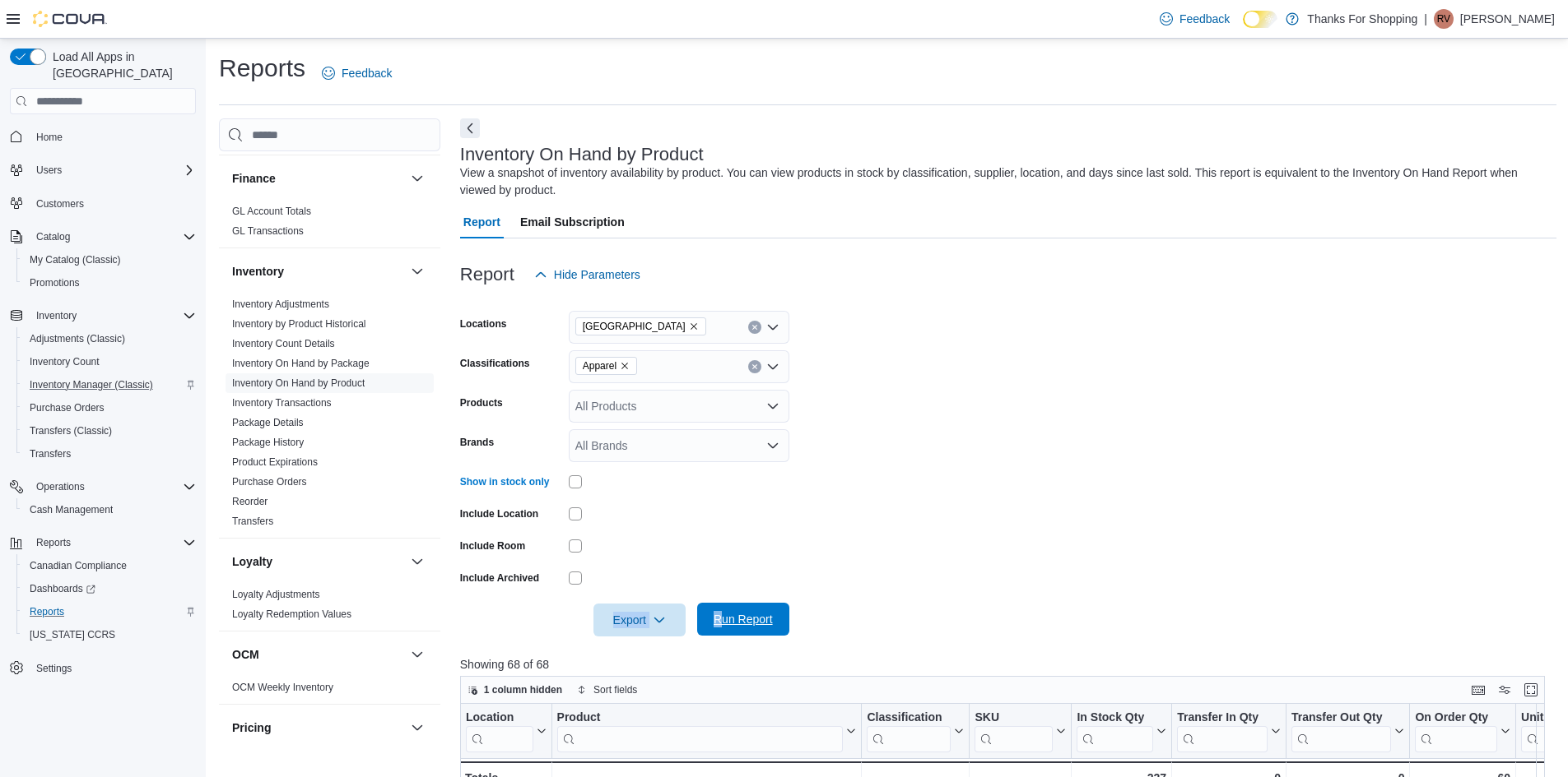
click at [722, 607] on form "Locations Grant Park Classifications Apparel Products All Products Brands All B…" at bounding box center [1008, 464] width 1096 height 346
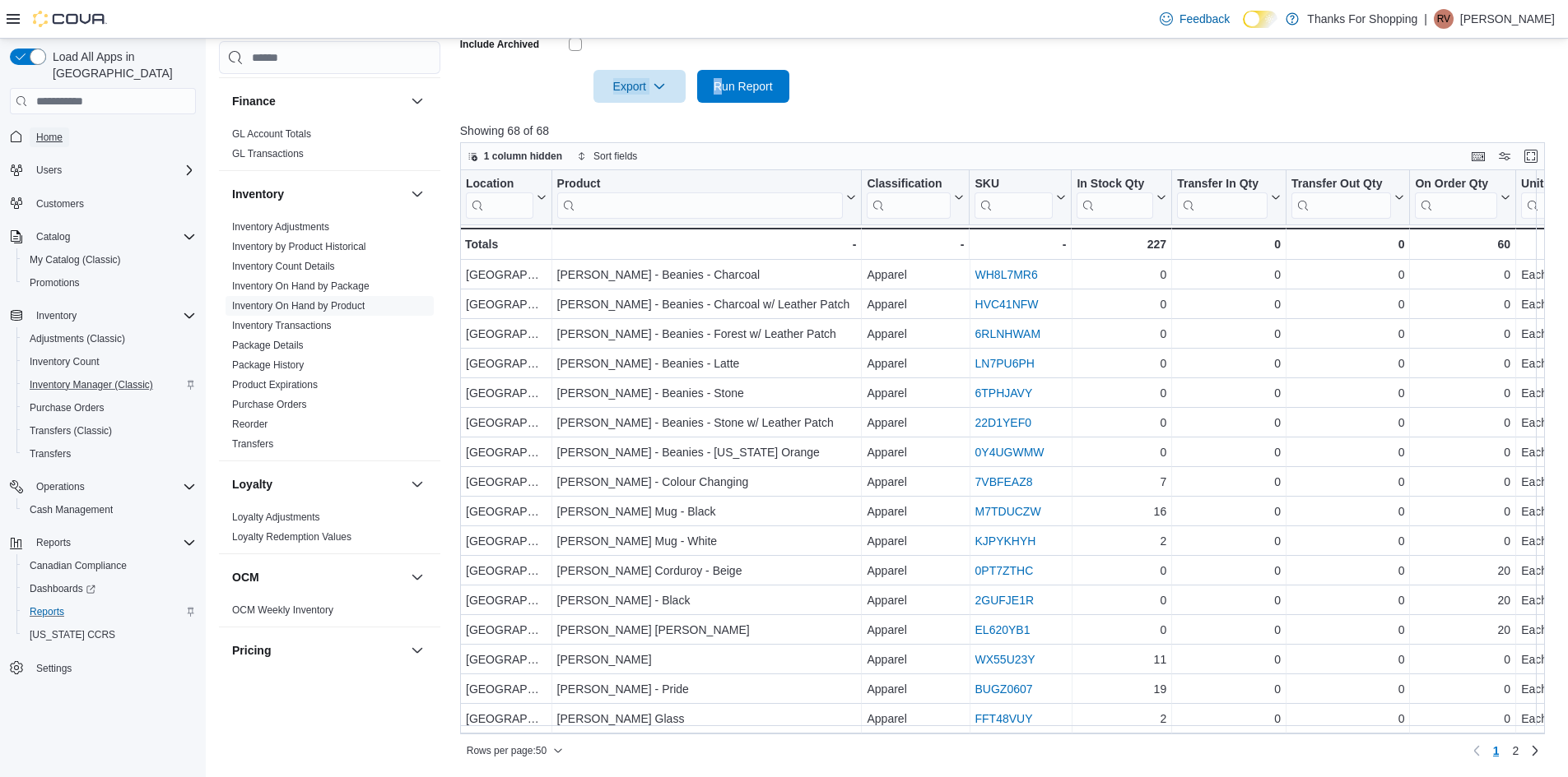
click at [67, 128] on link "Home" at bounding box center [49, 137] width 40 height 20
